Goal: Task Accomplishment & Management: Manage account settings

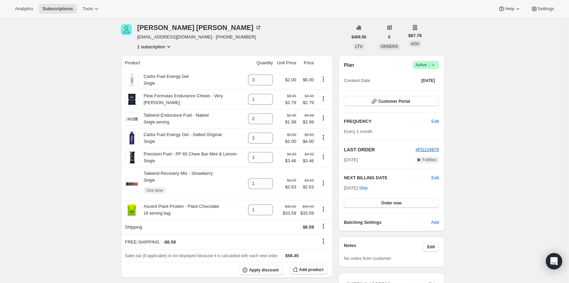
scroll to position [68, 0]
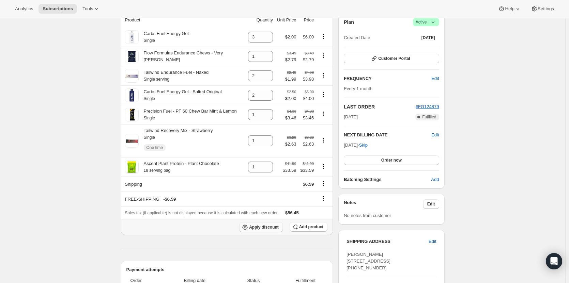
click at [258, 230] on span "Apply discount" at bounding box center [264, 227] width 30 height 5
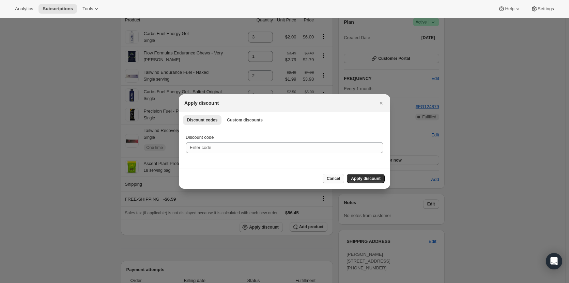
click at [335, 182] on button "Cancel" at bounding box center [333, 179] width 21 height 10
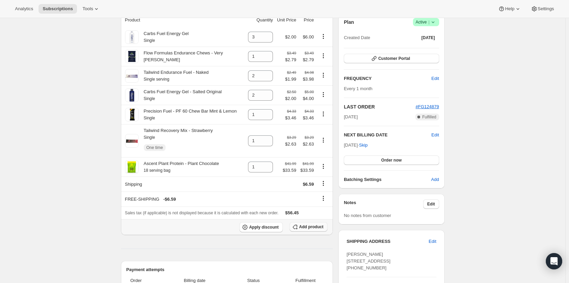
click at [313, 229] on span "Add product" at bounding box center [311, 227] width 24 height 5
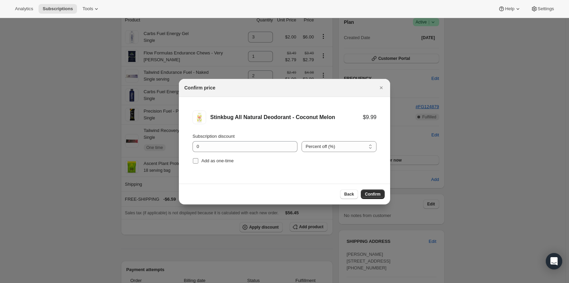
click at [200, 164] on label "Add as one-time" at bounding box center [212, 161] width 41 height 10
click at [198, 164] on input "Add as one-time" at bounding box center [195, 160] width 5 height 5
checkbox input "true"
click at [371, 189] on div "Back Confirm" at bounding box center [284, 194] width 211 height 21
click at [371, 193] on span "Confirm" at bounding box center [373, 194] width 16 height 5
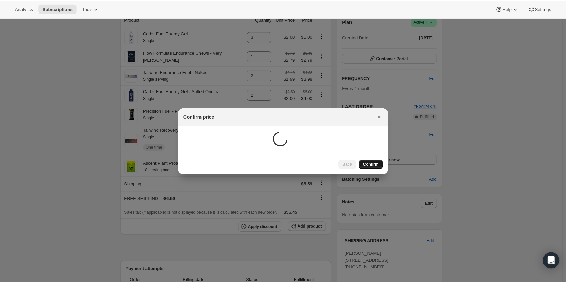
scroll to position [25, 0]
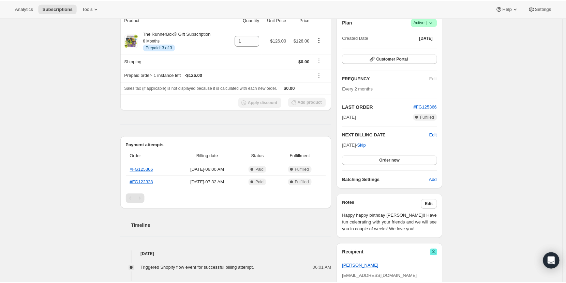
scroll to position [68, 0]
